Goal: Information Seeking & Learning: Learn about a topic

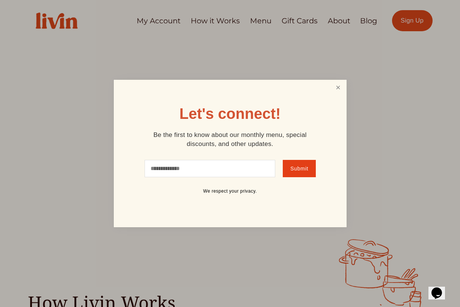
click at [340, 87] on link "Close" at bounding box center [338, 88] width 14 height 14
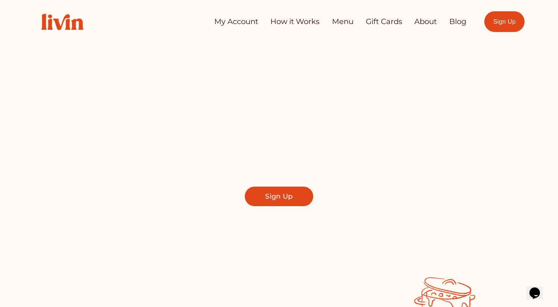
click at [426, 21] on link "About" at bounding box center [425, 21] width 23 height 15
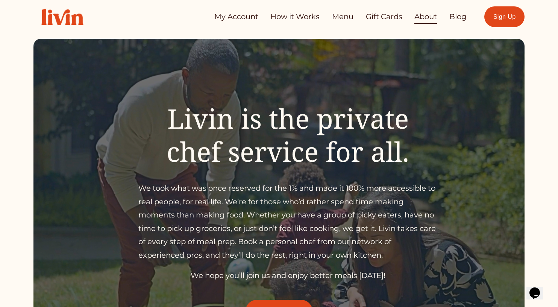
scroll to position [6, 0]
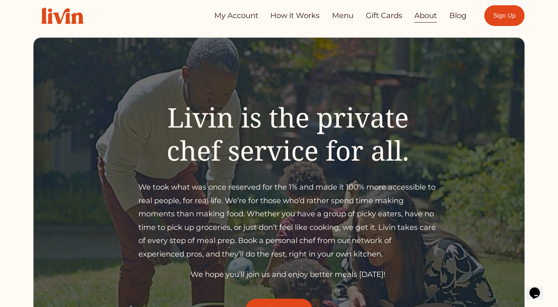
click at [425, 18] on link "About" at bounding box center [425, 15] width 23 height 15
